Goal: Check status: Check status

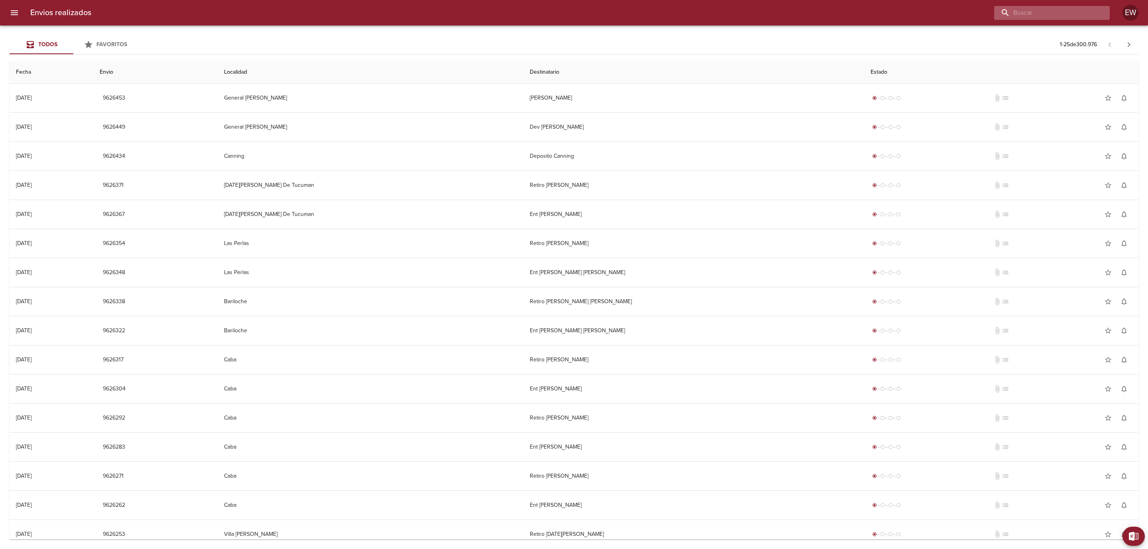
click at [1062, 17] on input "buscar" at bounding box center [1045, 13] width 102 height 14
paste input "[PERSON_NAME]"
type input "[PERSON_NAME]"
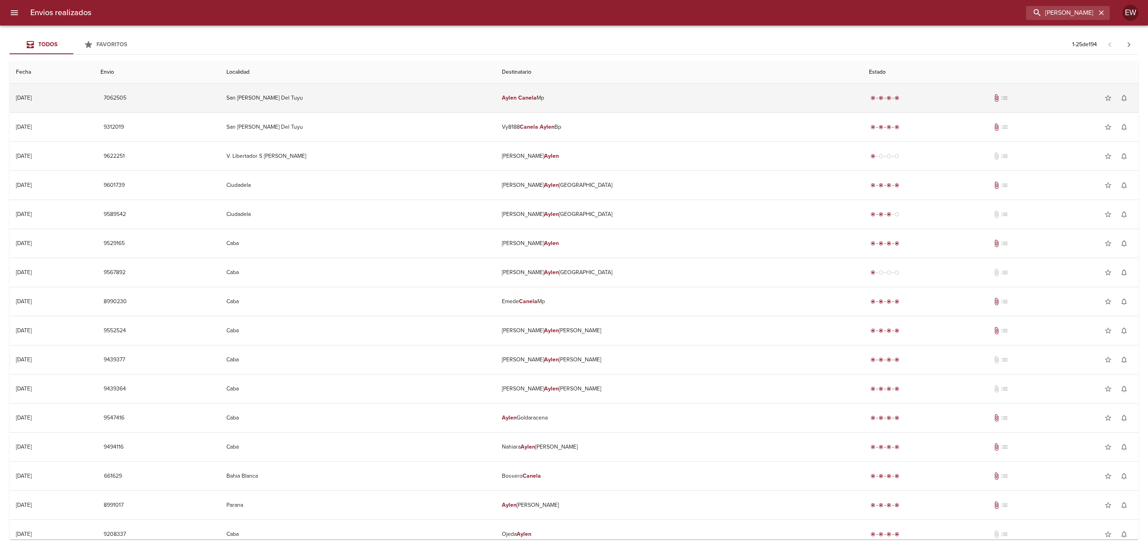
click at [419, 92] on td "San [PERSON_NAME] Del Tuyu" at bounding box center [357, 98] width 275 height 29
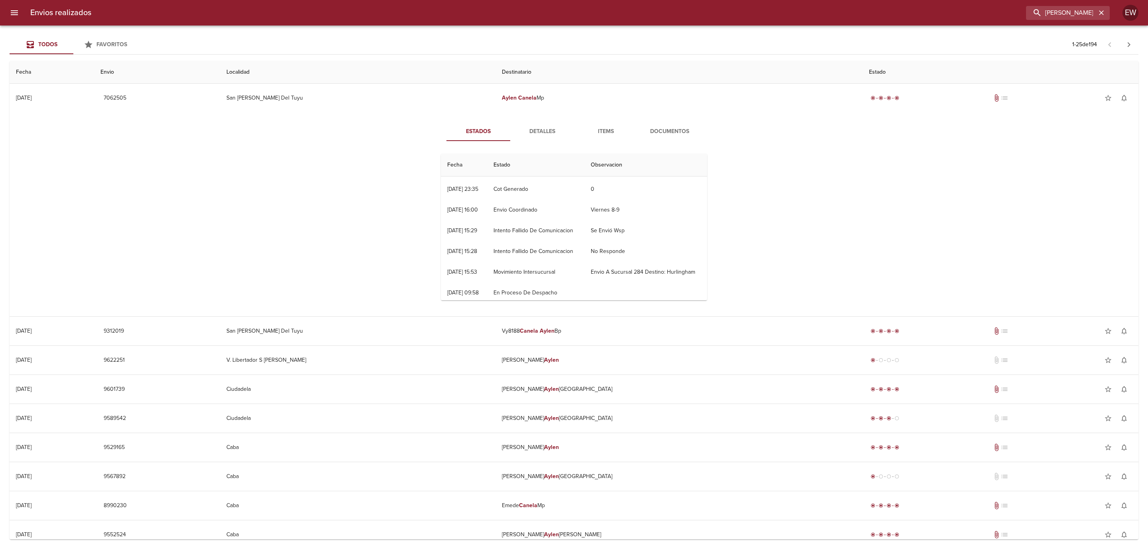
scroll to position [126, 0]
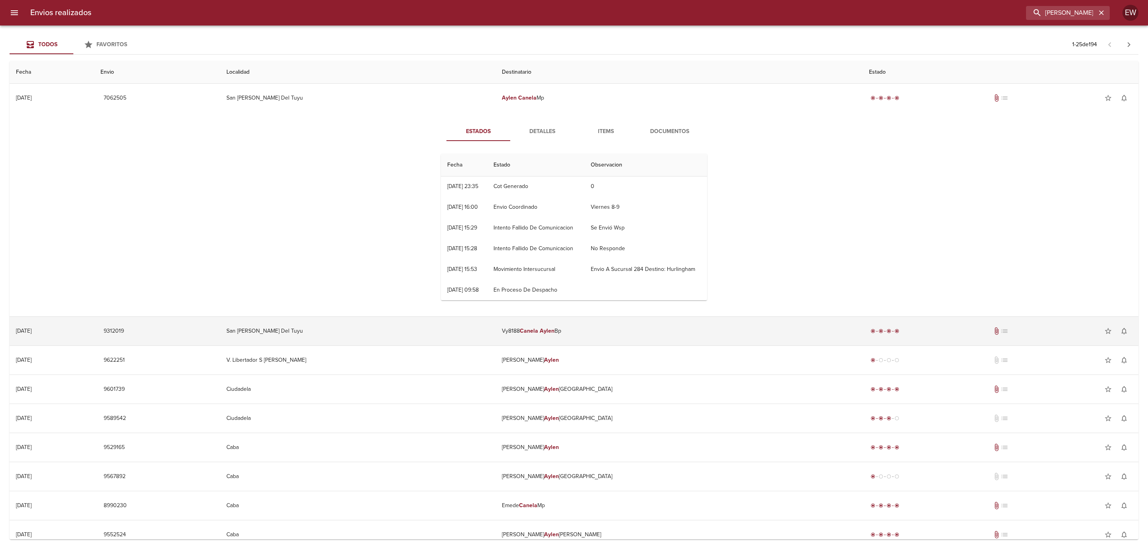
click at [554, 330] on em "Aylen" at bounding box center [547, 331] width 15 height 7
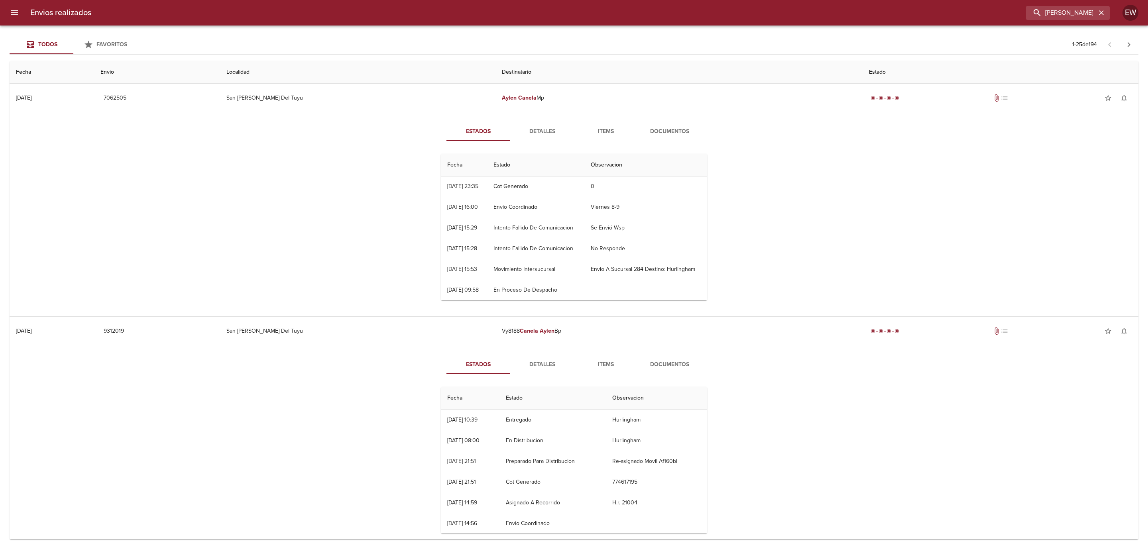
click at [603, 365] on span "Items" at bounding box center [606, 365] width 54 height 10
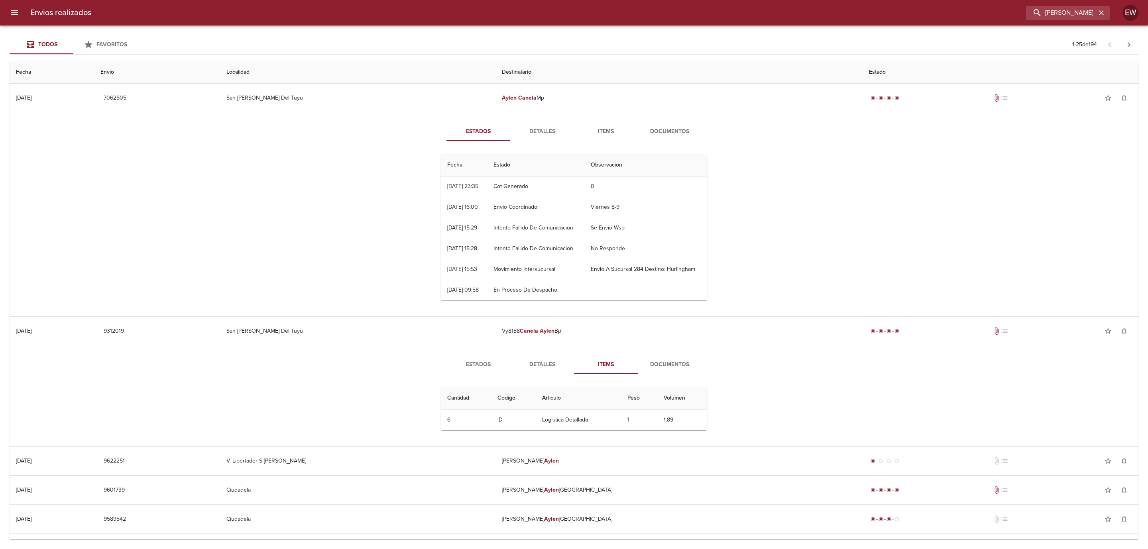
click at [659, 366] on span "Documentos" at bounding box center [669, 365] width 54 height 10
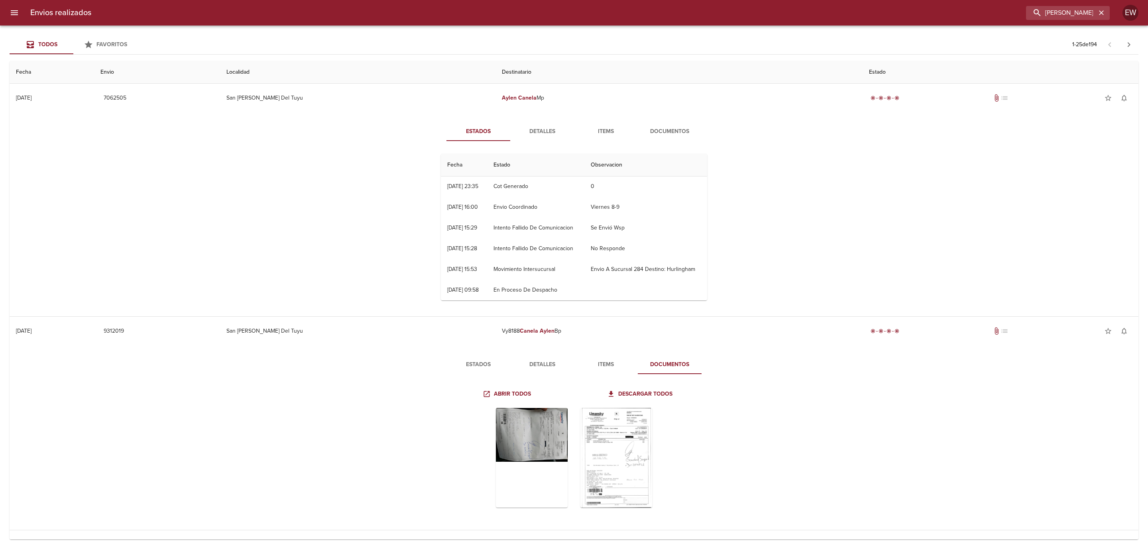
scroll to position [60, 0]
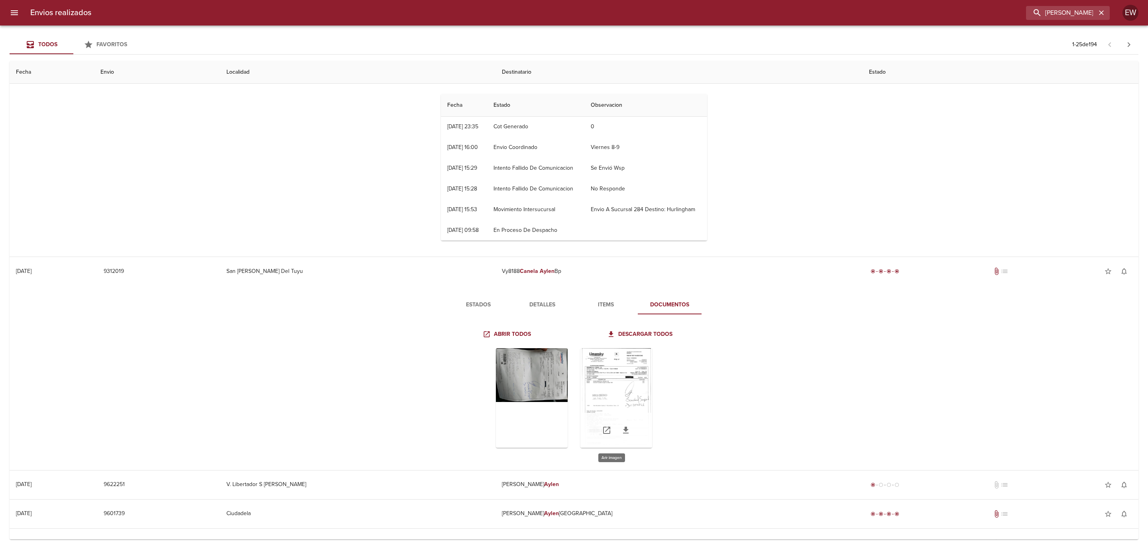
click at [608, 379] on div "Tabla de envíos del cliente" at bounding box center [616, 398] width 72 height 100
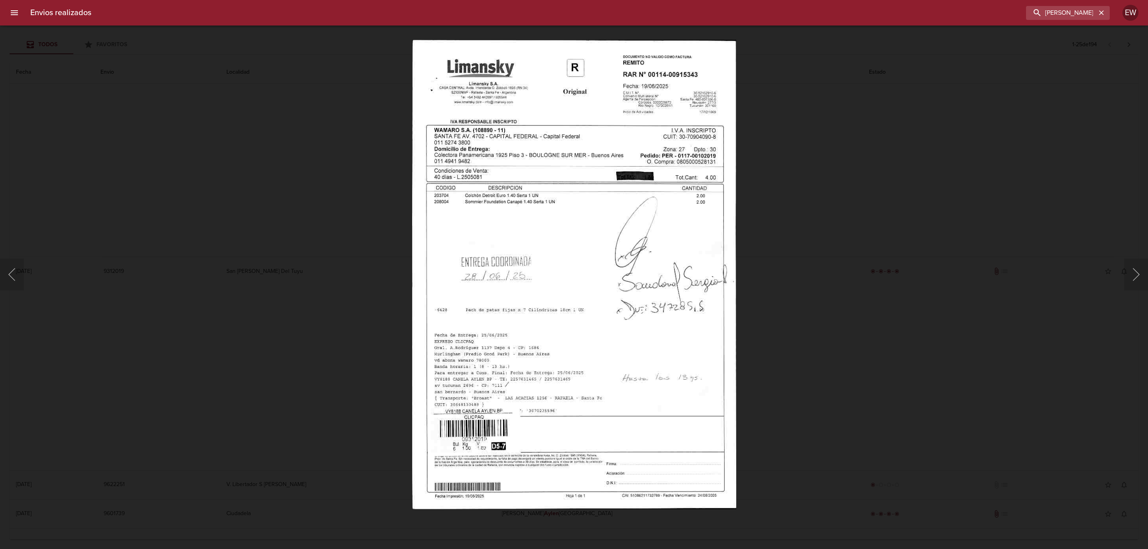
click at [813, 360] on div "Lightbox" at bounding box center [574, 274] width 1148 height 549
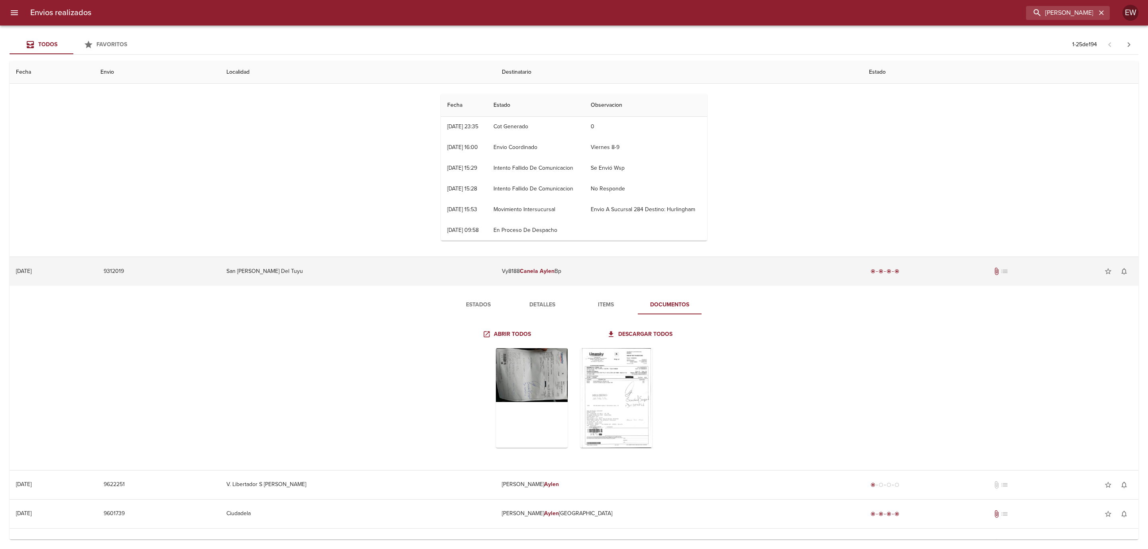
scroll to position [0, 0]
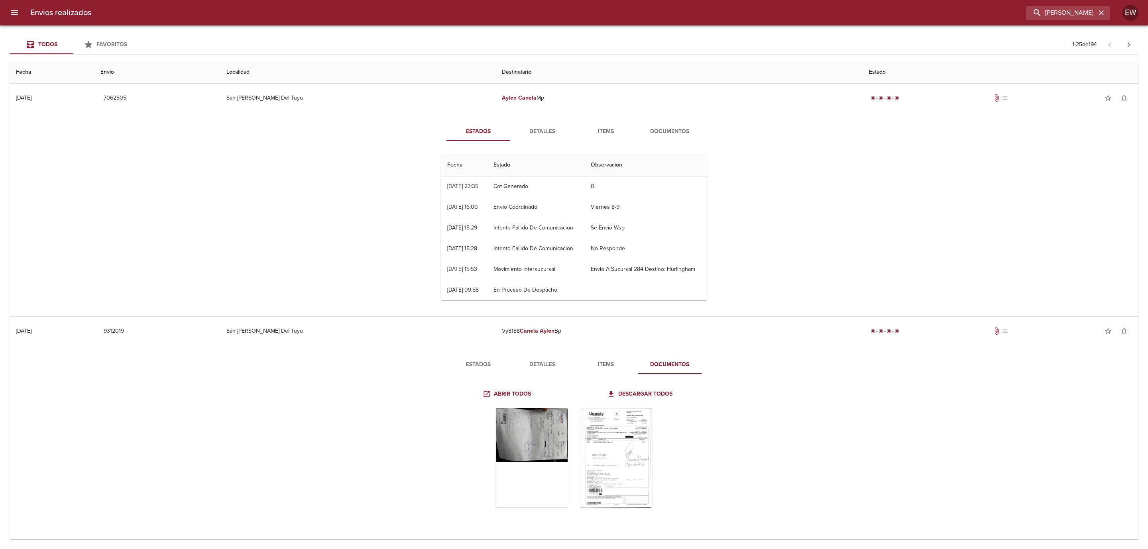
click at [673, 129] on span "Documentos" at bounding box center [669, 132] width 54 height 10
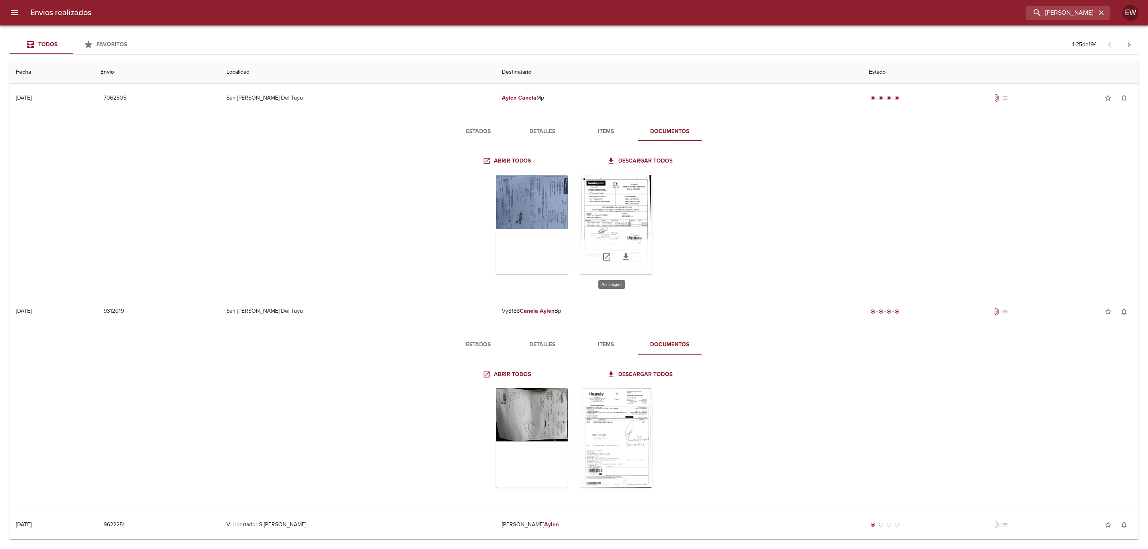
click at [622, 210] on div "Tabla de envíos del cliente" at bounding box center [616, 225] width 72 height 100
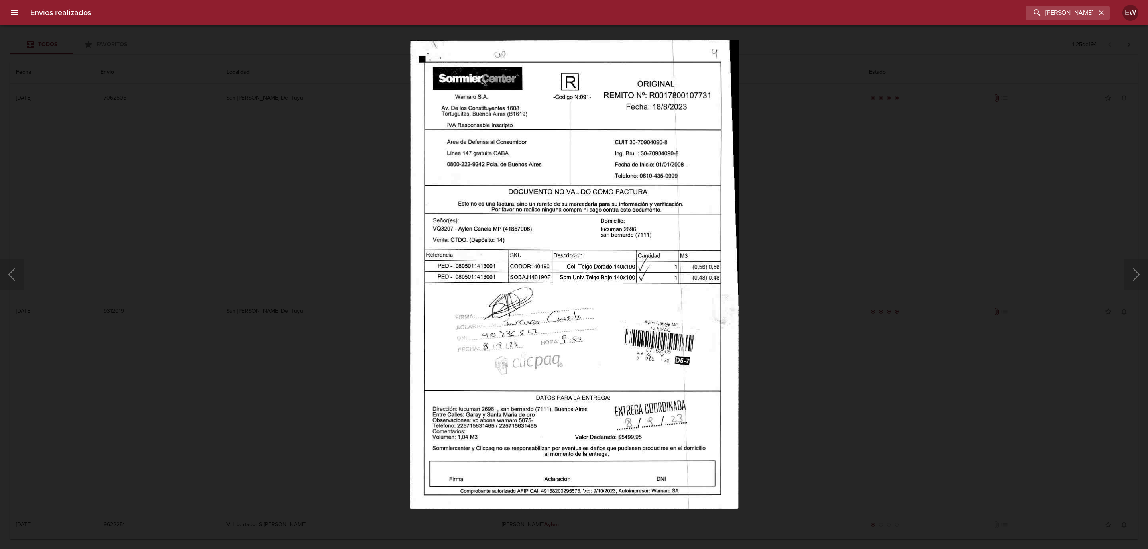
click at [840, 228] on div "Lightbox" at bounding box center [574, 274] width 1148 height 549
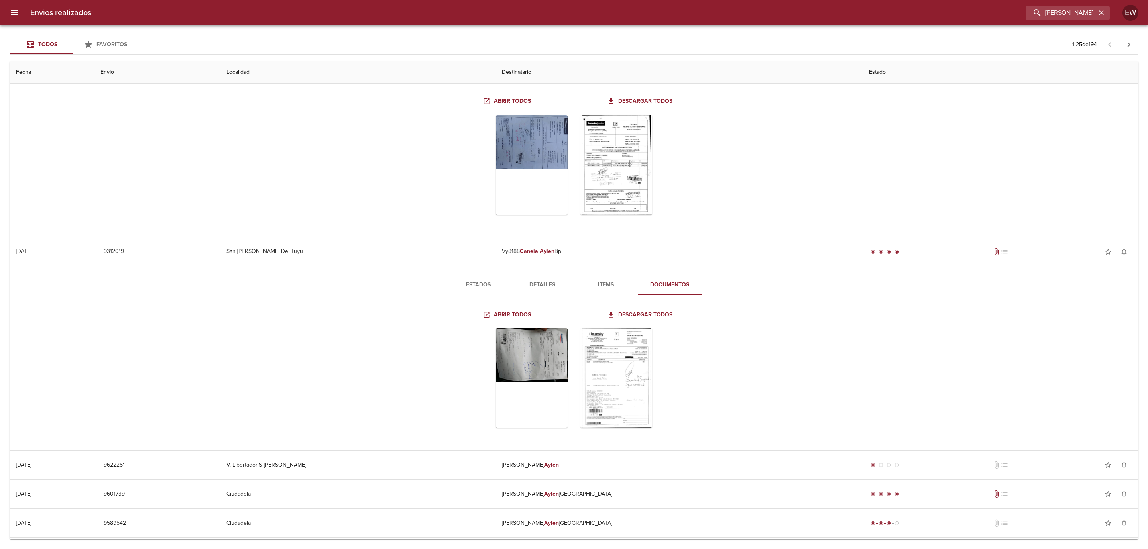
scroll to position [120, 0]
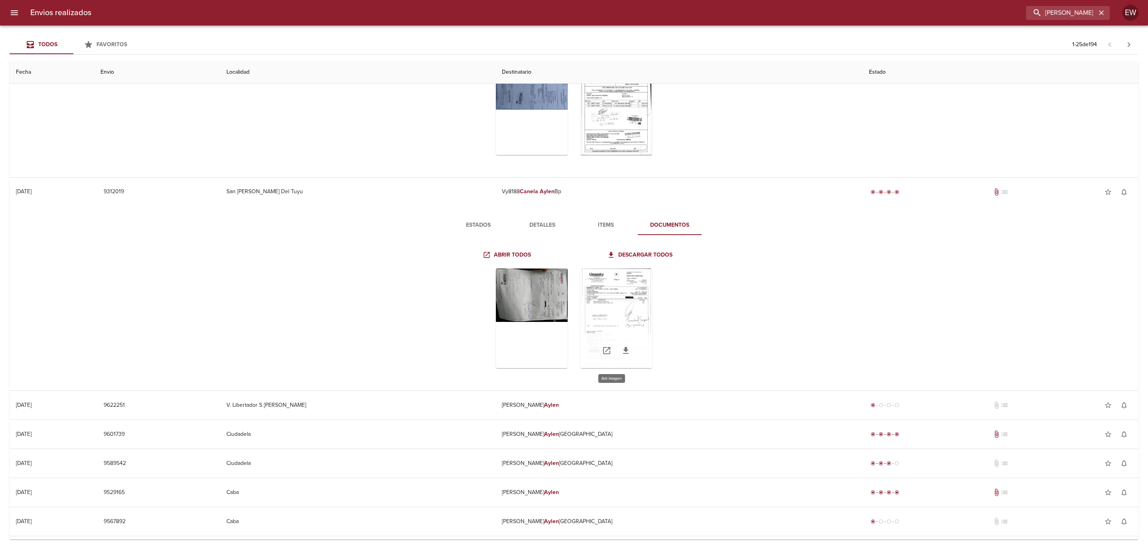
click at [635, 299] on div "Tabla de envíos del cliente" at bounding box center [616, 319] width 72 height 100
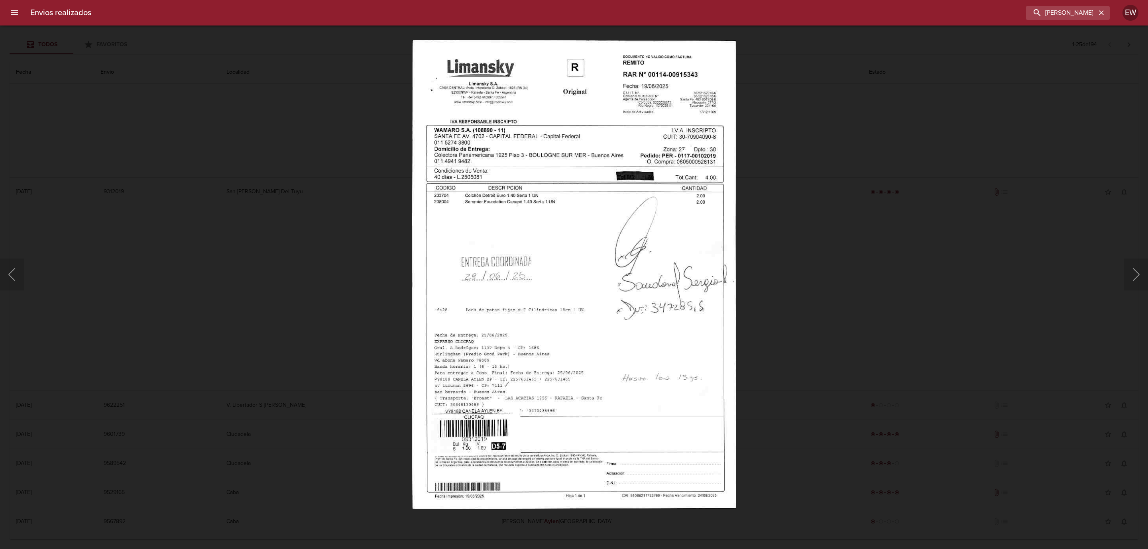
click at [852, 296] on div "Lightbox" at bounding box center [574, 274] width 1148 height 549
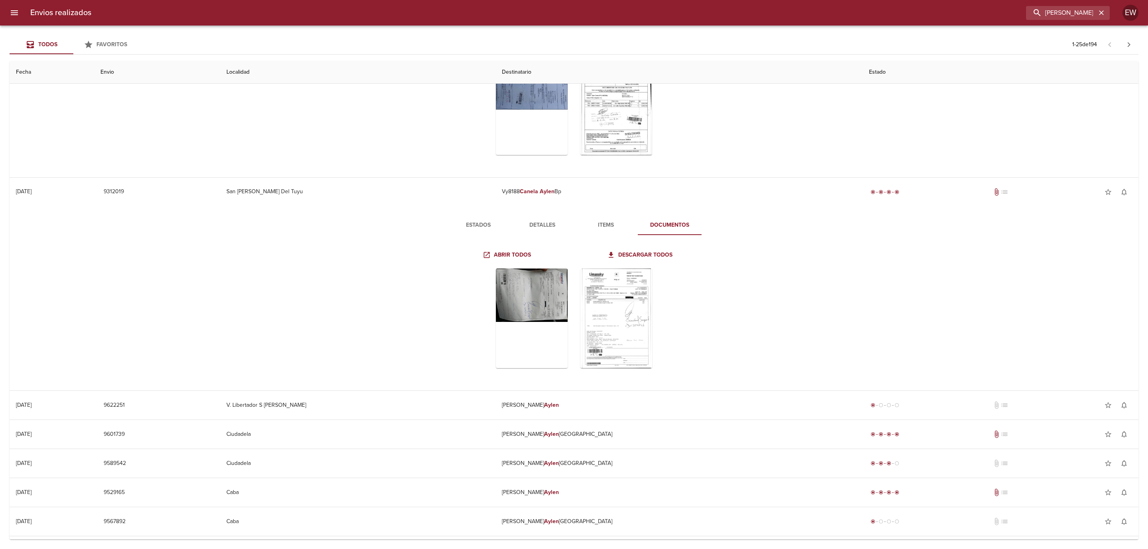
click at [522, 225] on span "Detalles" at bounding box center [542, 225] width 54 height 10
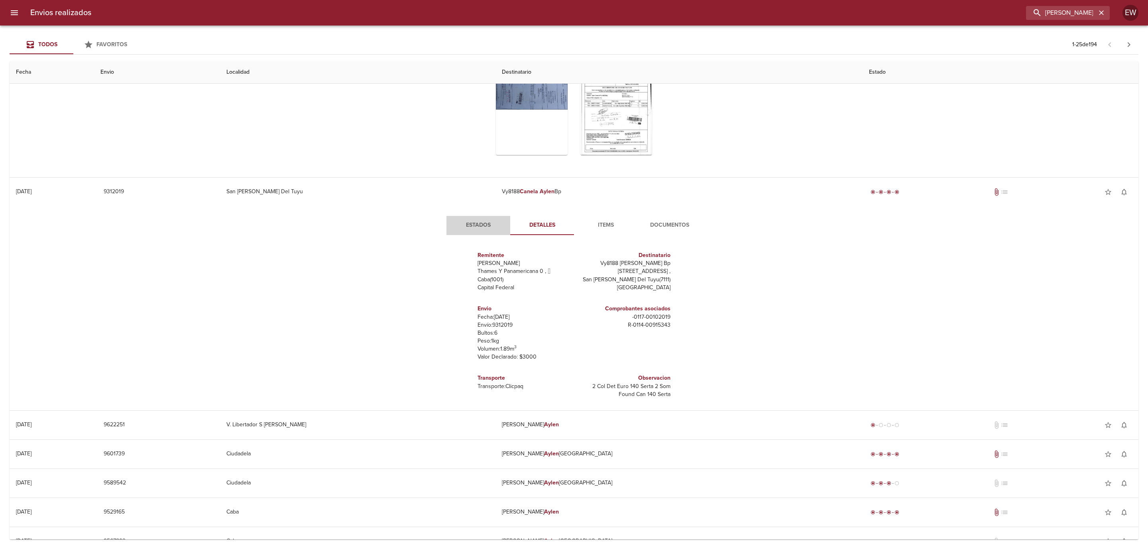
click at [480, 225] on span "Estados" at bounding box center [478, 225] width 54 height 10
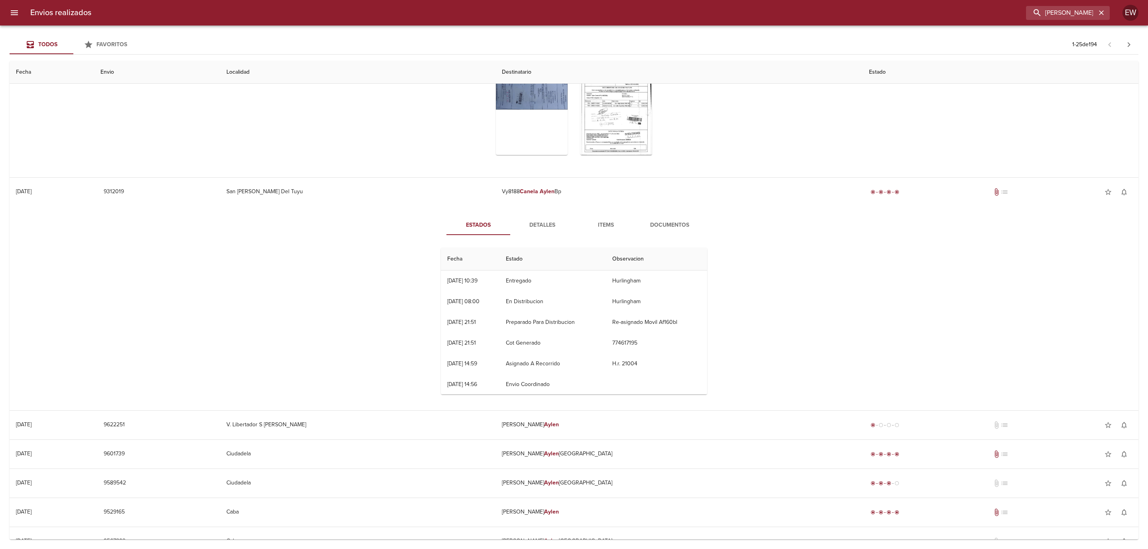
scroll to position [22, 0]
